Goal: Complete application form: Complete application form

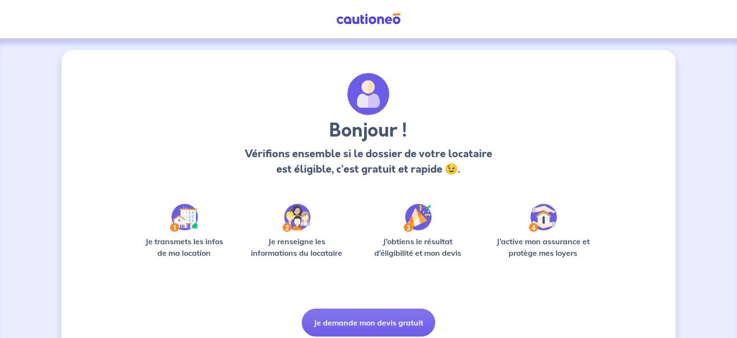
scroll to position [36, 0]
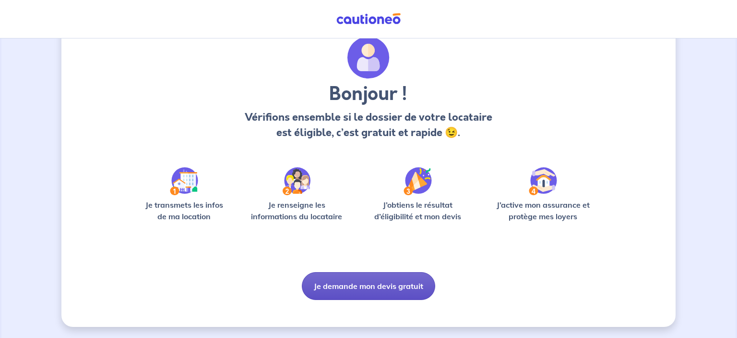
click at [362, 277] on button "Je demande mon devis gratuit" at bounding box center [368, 286] width 133 height 28
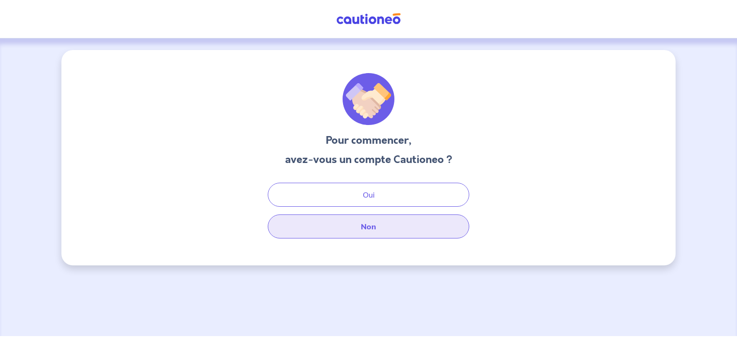
click at [373, 228] on button "Non" at bounding box center [369, 226] width 202 height 24
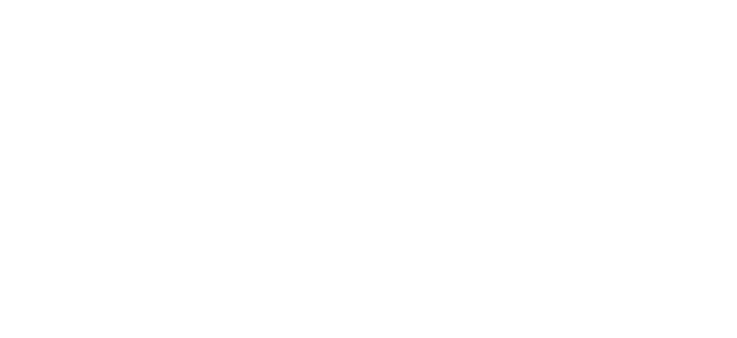
select select "FR"
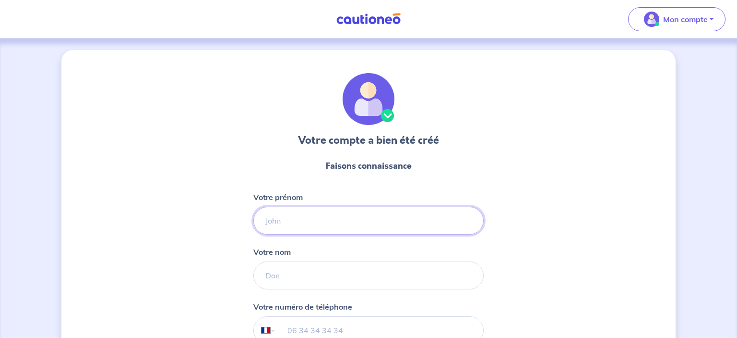
click at [276, 228] on input "Votre prénom" at bounding box center [368, 220] width 230 height 28
drag, startPoint x: 314, startPoint y: 217, endPoint x: 199, endPoint y: 231, distance: 116.2
click at [253, 231] on input "[PERSON_NAME]" at bounding box center [368, 220] width 230 height 28
type input "[PERSON_NAME]"
type input "TEYCHENE"
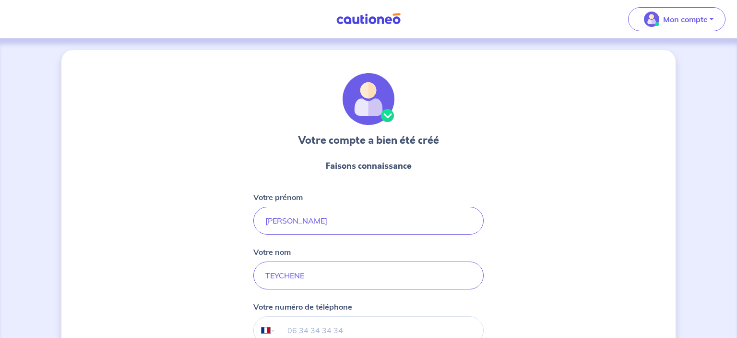
click at [318, 326] on input "tel" at bounding box center [379, 329] width 207 height 27
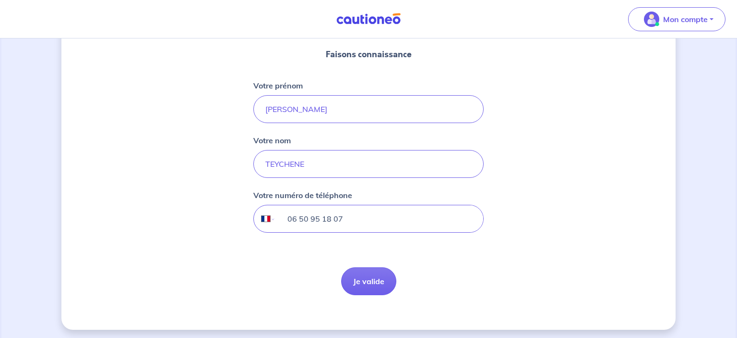
scroll to position [114, 0]
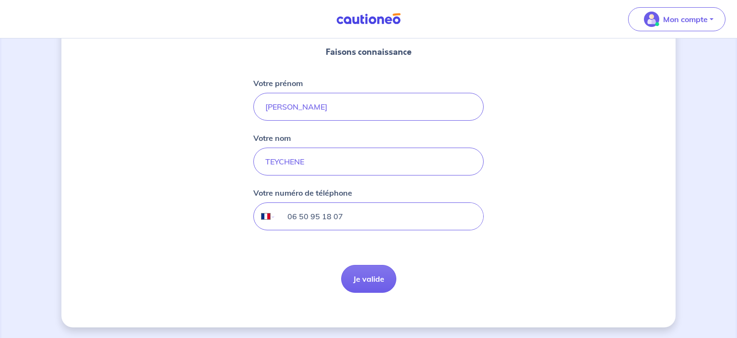
type input "06 50 95 18 07"
drag, startPoint x: 218, startPoint y: 261, endPoint x: 376, endPoint y: 285, distance: 159.7
click at [376, 285] on div "Votre compte a bien été créé Faisons connaissance Votre prénom [PERSON_NAME] no…" at bounding box center [368, 131] width 615 height 391
click at [376, 285] on button "Je valide" at bounding box center [368, 279] width 55 height 28
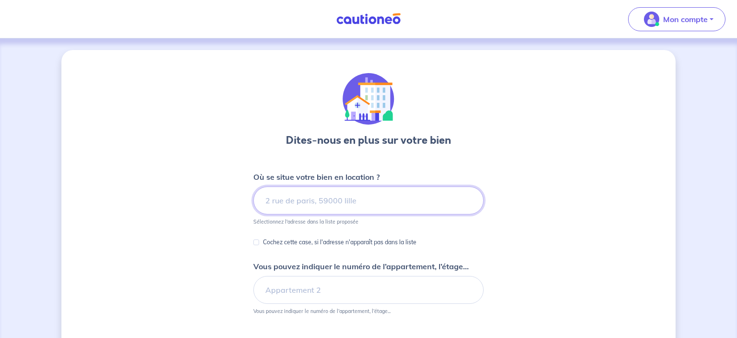
click at [335, 197] on input at bounding box center [368, 200] width 230 height 28
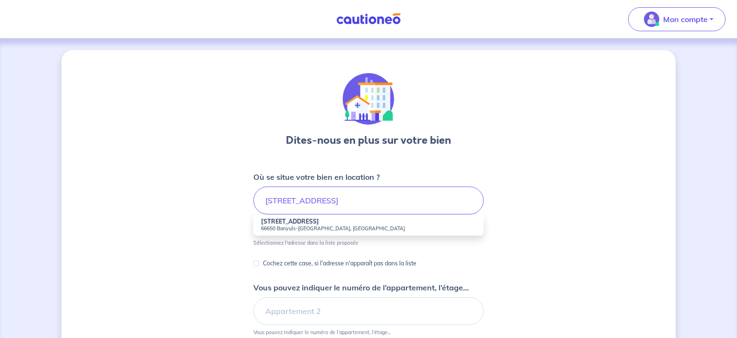
click at [313, 227] on small "66650 Banyuls-[GEOGRAPHIC_DATA], [GEOGRAPHIC_DATA]" at bounding box center [368, 228] width 215 height 7
type input "[STREET_ADDRESS]"
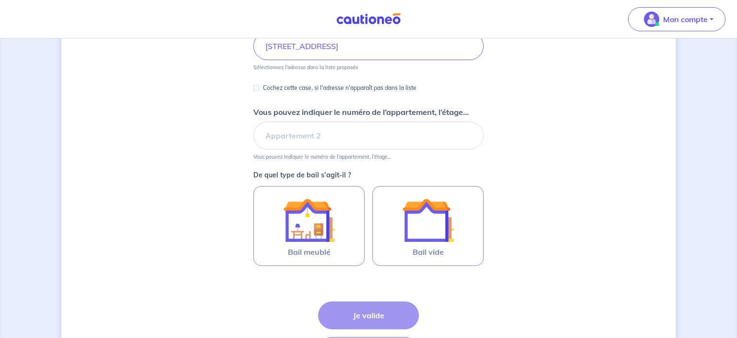
scroll to position [176, 0]
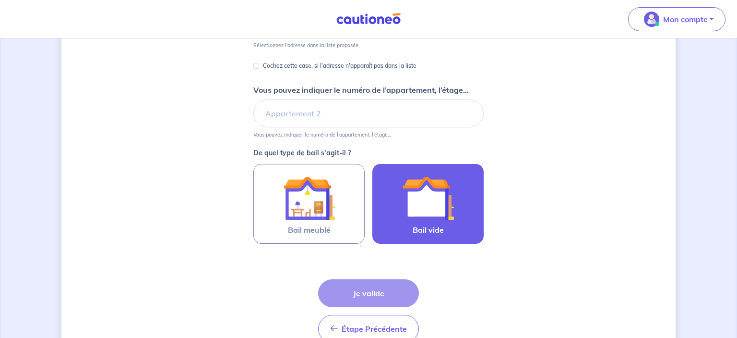
click at [412, 196] on img at bounding box center [428, 198] width 52 height 52
click at [0, 0] on input "Bail vide" at bounding box center [0, 0] width 0 height 0
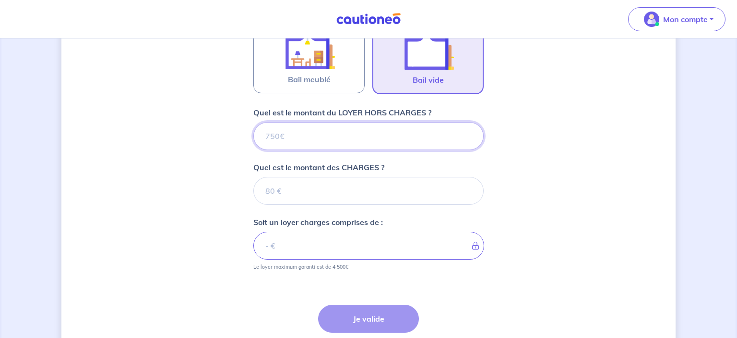
scroll to position [324, 0]
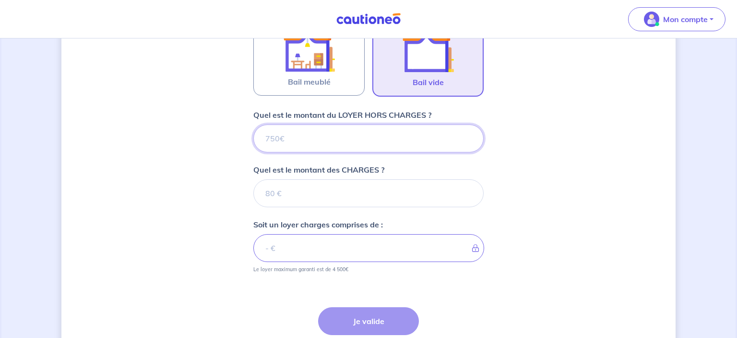
click at [345, 141] on input "Quel est le montant du LOYER HORS CHARGES ?" at bounding box center [368, 138] width 230 height 28
type input "9"
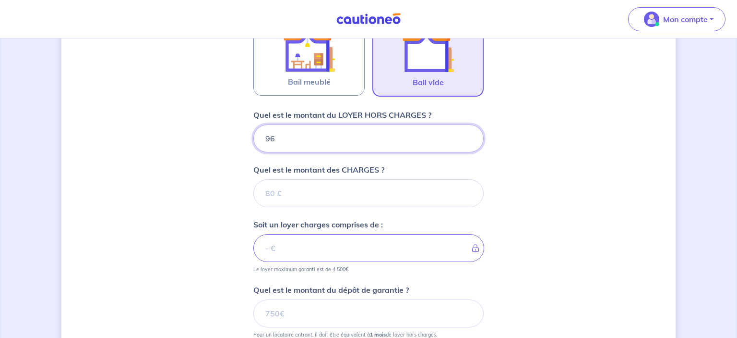
type input "960"
click at [341, 183] on input "Quel est le montant des CHARGES ?" at bounding box center [368, 193] width 230 height 28
type input "30"
type input "990"
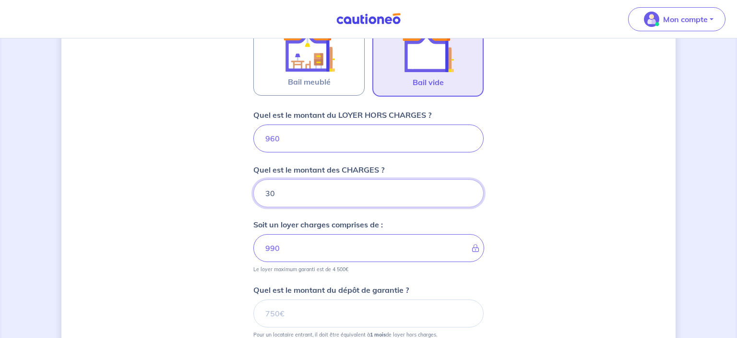
type input "30"
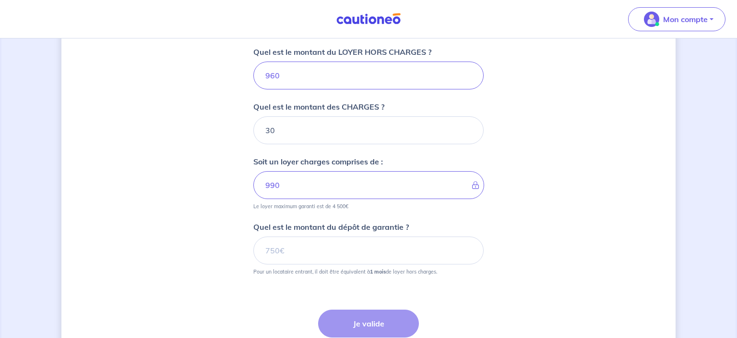
scroll to position [390, 0]
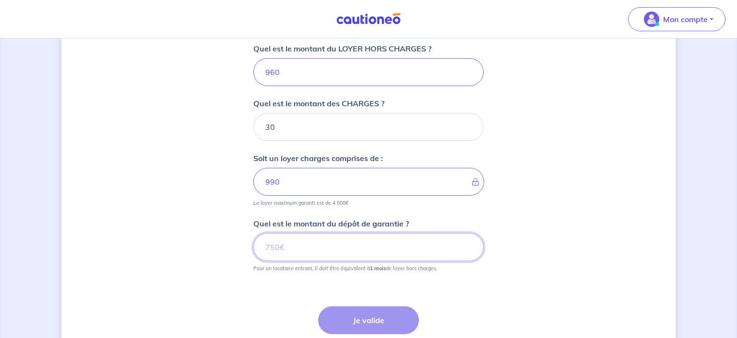
click at [375, 248] on input "Quel est le montant du dépôt de garantie ?" at bounding box center [368, 247] width 230 height 28
type input "960"
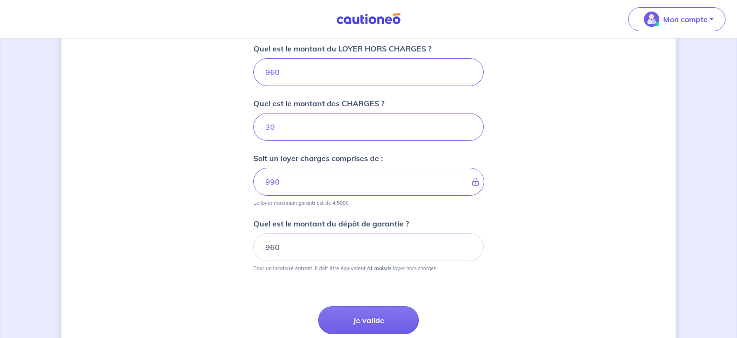
click at [289, 274] on form "Où se situe votre bien en location ? [STREET_ADDRESS] Sélectionnez l'adresse da…" at bounding box center [368, 79] width 230 height 596
click at [380, 317] on button "Je valide" at bounding box center [368, 320] width 101 height 28
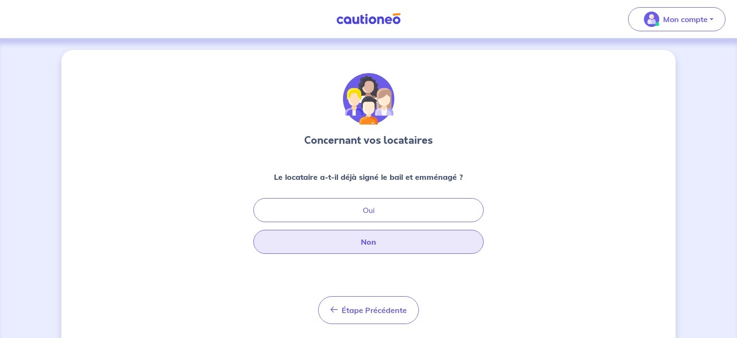
click at [351, 245] on button "Non" at bounding box center [368, 241] width 230 height 24
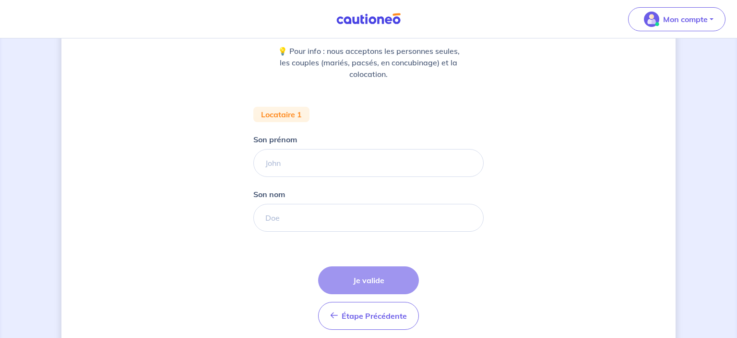
scroll to position [122, 0]
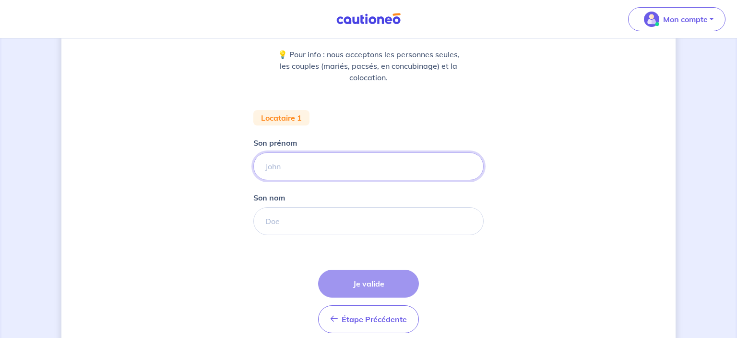
click at [299, 166] on input "Son prénom" at bounding box center [368, 166] width 230 height 28
type input "[PERSON_NAME]"
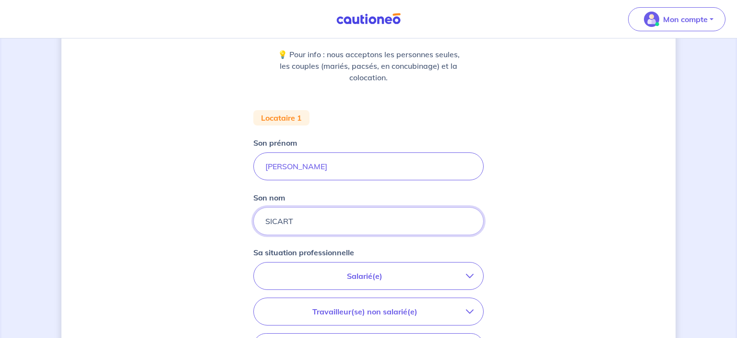
type input "SICART"
click at [351, 272] on p "Salarié(e)" at bounding box center [365, 275] width 203 height 12
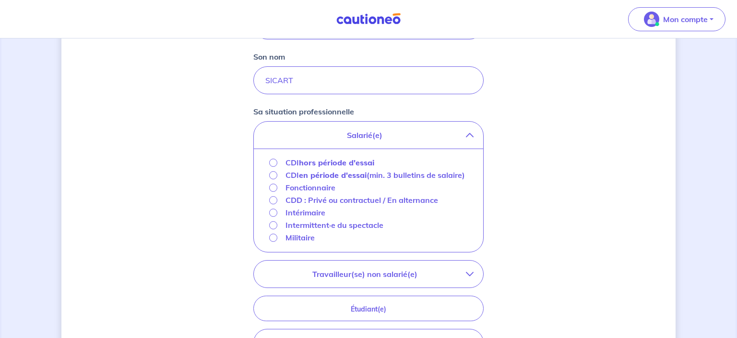
scroll to position [264, 0]
click at [274, 162] on input "CDI hors période d'essai" at bounding box center [273, 162] width 8 height 8
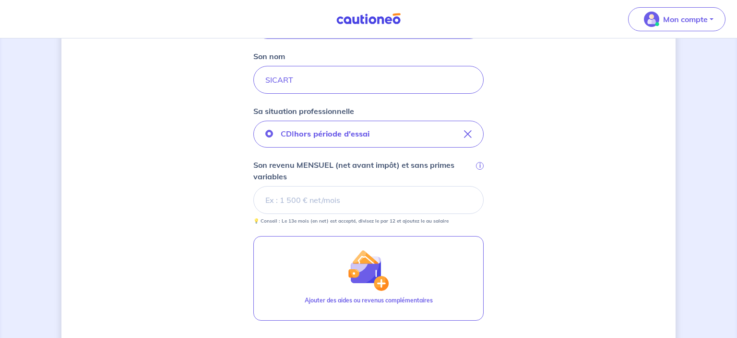
click at [289, 200] on input "Son revenu MENSUEL (net avant impôt) et sans primes variables i" at bounding box center [368, 200] width 230 height 28
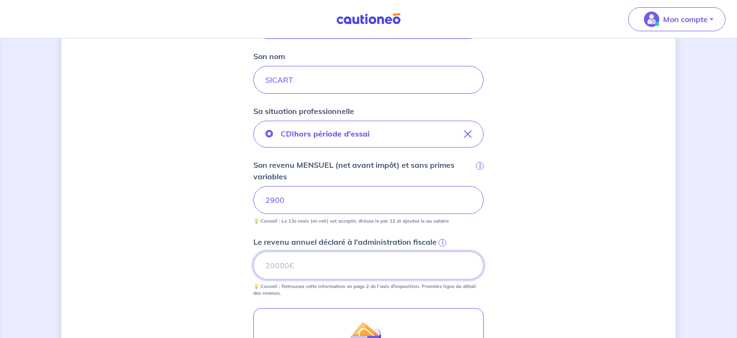
click at [302, 267] on input "Le revenu annuel déclaré à l'administration fiscale i" at bounding box center [368, 265] width 230 height 28
click at [297, 265] on input "Le revenu annuel déclaré à l'administration fiscale i" at bounding box center [368, 265] width 230 height 28
click at [506, 269] on div "Concernant vos locataires 💡 Pour info : nous acceptons les personnes seules, le…" at bounding box center [368, 161] width 615 height 750
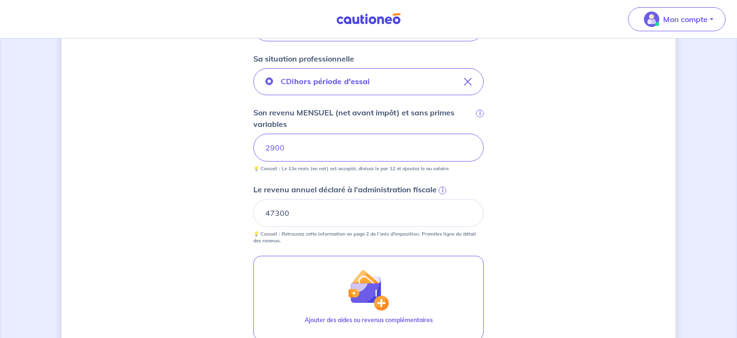
scroll to position [342, 0]
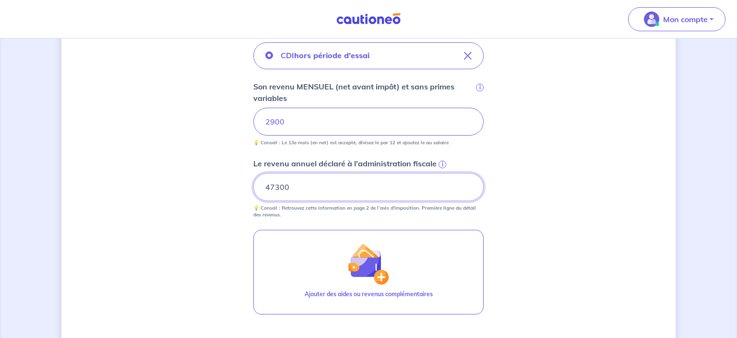
drag, startPoint x: 335, startPoint y: 182, endPoint x: 257, endPoint y: 181, distance: 77.8
click at [257, 181] on input "47300" at bounding box center [368, 187] width 230 height 28
drag, startPoint x: 257, startPoint y: 181, endPoint x: 277, endPoint y: 188, distance: 20.5
click at [277, 188] on input "47300" at bounding box center [368, 187] width 230 height 28
click at [301, 187] on input "47300" at bounding box center [368, 187] width 230 height 28
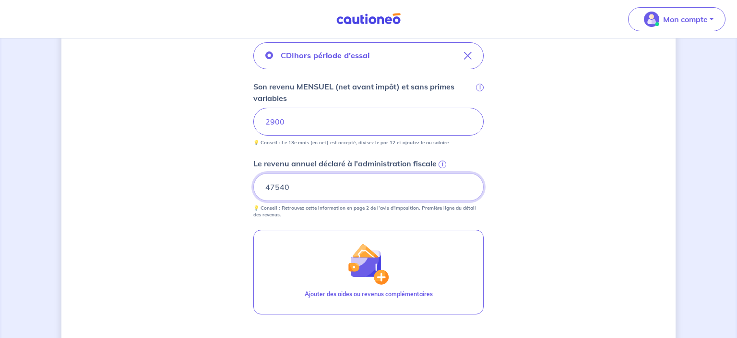
type input "47540"
click at [535, 193] on div "Concernant vos locataires 💡 Pour info : nous acceptons les personnes seules, le…" at bounding box center [368, 83] width 615 height 750
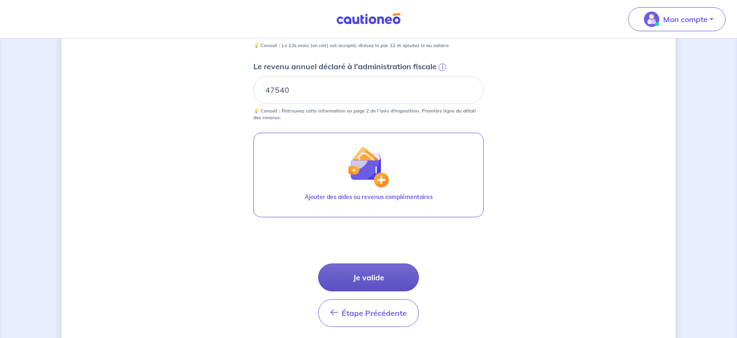
click at [377, 277] on button "Je valide" at bounding box center [368, 277] width 101 height 28
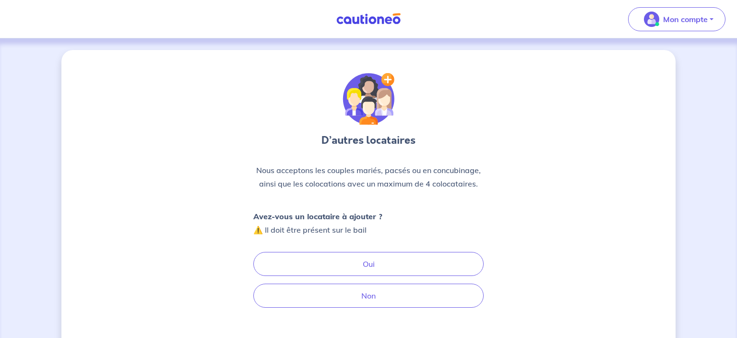
scroll to position [70, 0]
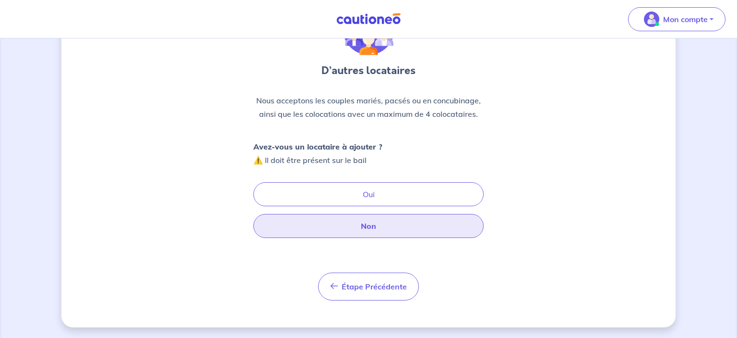
click at [383, 224] on button "Non" at bounding box center [368, 226] width 230 height 24
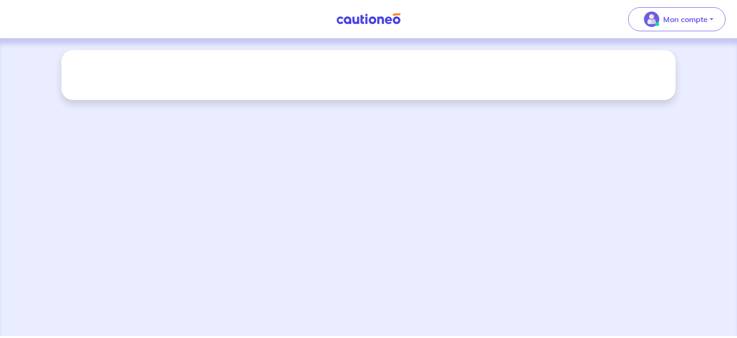
click at [400, 60] on div at bounding box center [368, 75] width 615 height 50
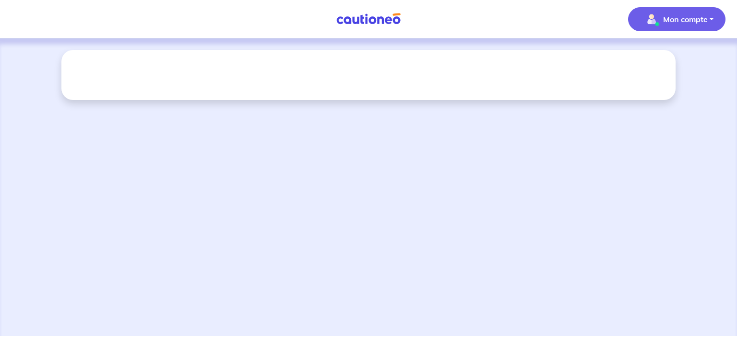
click at [665, 22] on p "Mon compte" at bounding box center [685, 19] width 45 height 12
click at [652, 59] on link "Mes informations" at bounding box center [667, 59] width 77 height 15
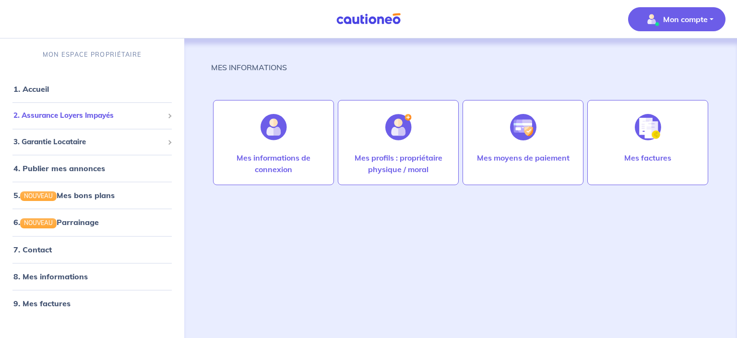
click at [68, 114] on span "2. Assurance Loyers Impayés" at bounding box center [88, 115] width 150 height 11
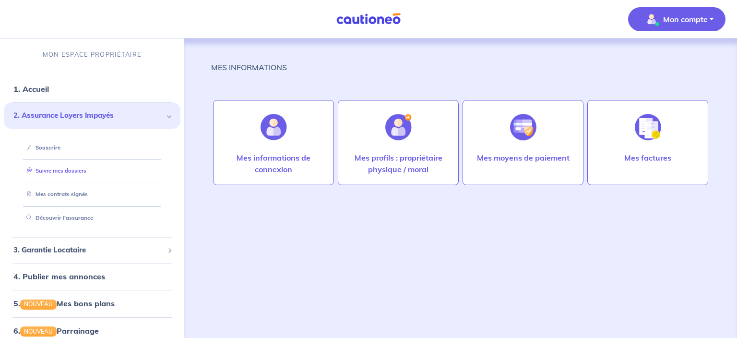
click at [61, 172] on link "Suivre mes dossiers" at bounding box center [55, 170] width 64 height 7
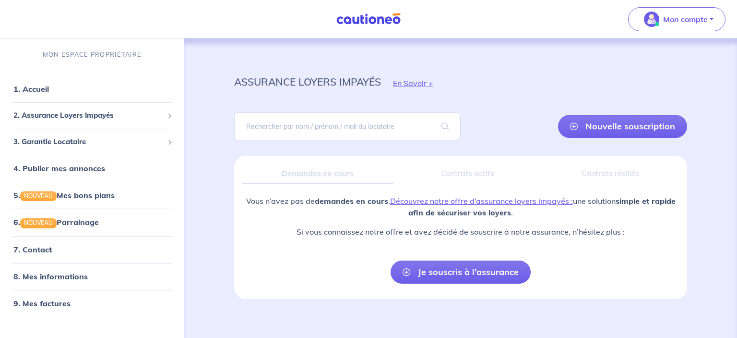
scroll to position [6, 0]
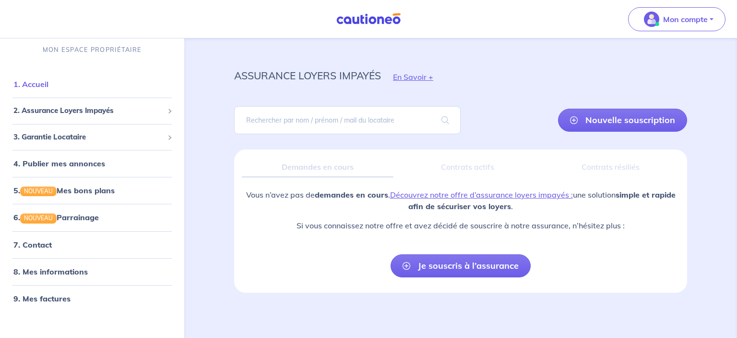
click at [42, 79] on link "1. Accueil" at bounding box center [30, 84] width 35 height 10
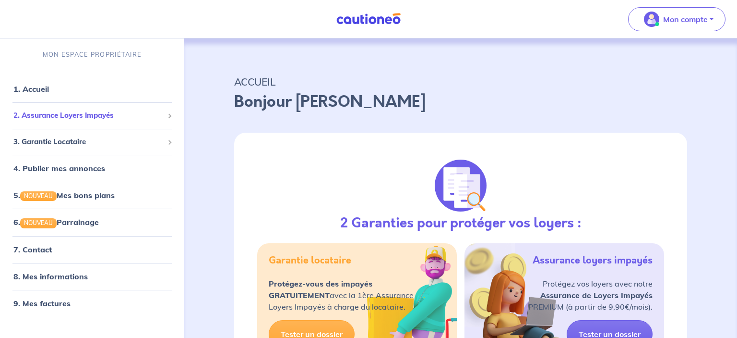
click at [55, 122] on div "2. Assurance Loyers Impayés" at bounding box center [92, 115] width 177 height 19
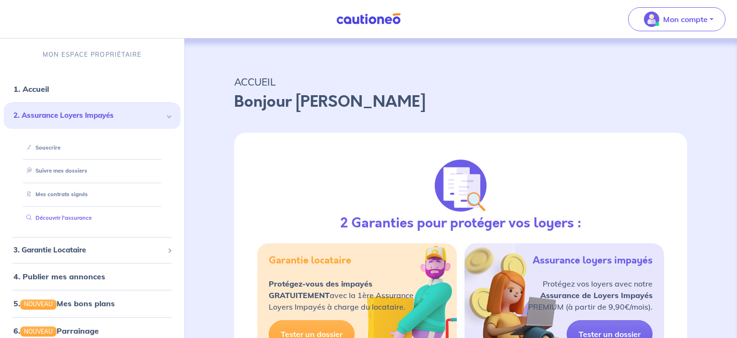
click at [64, 214] on link "Découvrir l'assurance" at bounding box center [57, 217] width 69 height 7
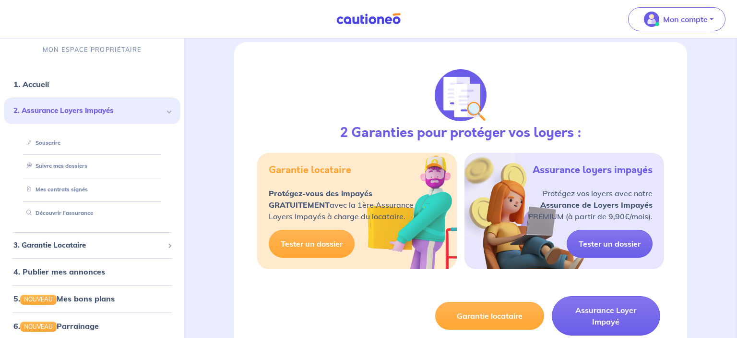
scroll to position [104, 0]
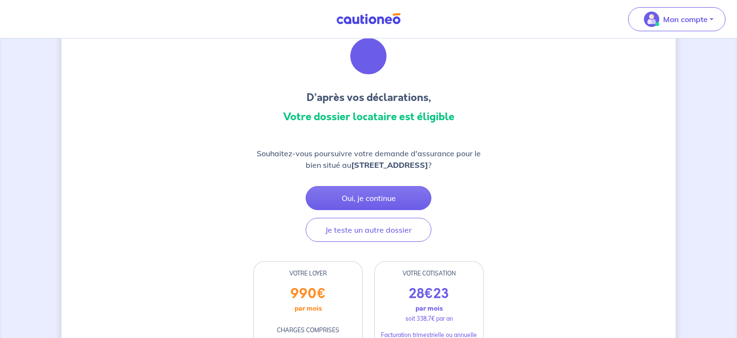
scroll to position [43, 0]
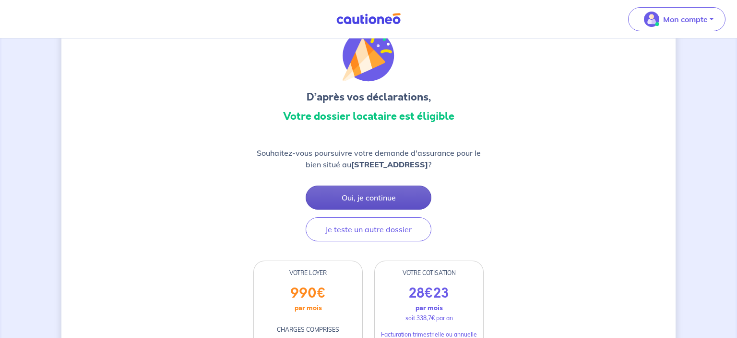
click at [407, 207] on button "Oui, je continue" at bounding box center [369, 197] width 126 height 24
